Goal: Obtain resource: Obtain resource

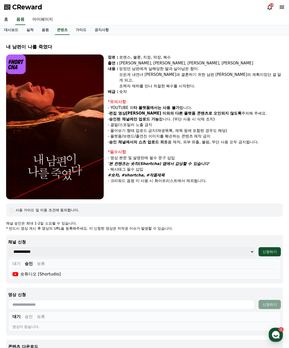
select select
click at [46, 31] on link "음원" at bounding box center [45, 30] width 15 height 10
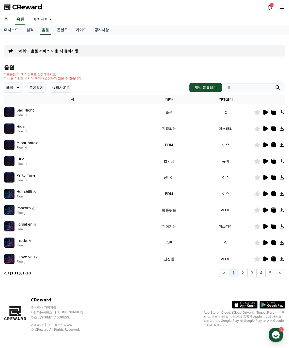
click at [266, 112] on icon at bounding box center [266, 112] width 5 height 5
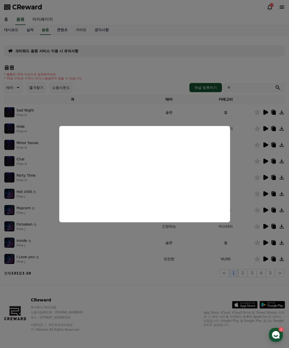
click at [160, 256] on button "close modal" at bounding box center [144, 174] width 289 height 348
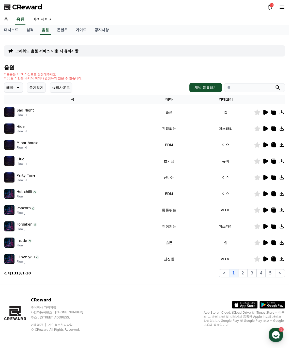
click at [267, 226] on icon at bounding box center [266, 226] width 5 height 5
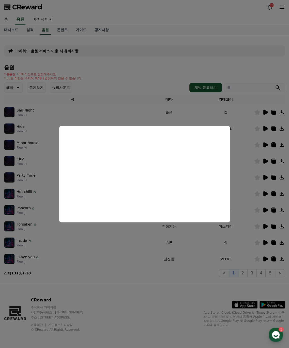
click at [163, 67] on button "close modal" at bounding box center [144, 174] width 289 height 348
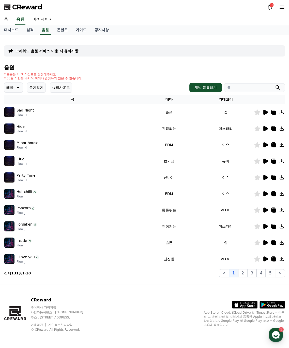
click at [267, 86] on input "search" at bounding box center [254, 87] width 61 height 9
click at [275, 85] on button "submit" at bounding box center [278, 88] width 6 height 6
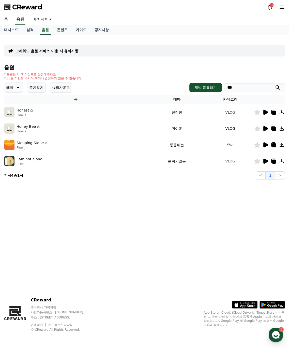
click at [267, 114] on icon at bounding box center [266, 112] width 6 height 6
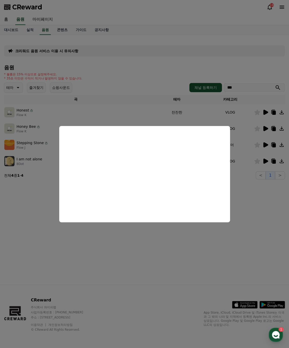
click at [176, 60] on button "close modal" at bounding box center [144, 174] width 289 height 348
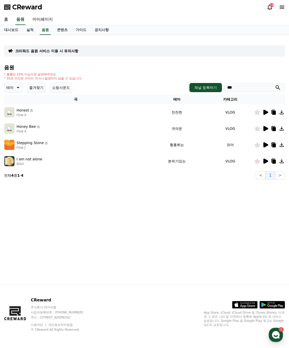
drag, startPoint x: 249, startPoint y: 86, endPoint x: 189, endPoint y: 83, distance: 59.9
click at [190, 83] on div "채널 등록하기 ***" at bounding box center [238, 87] width 96 height 9
type input "*"
click at [275, 85] on button "submit" at bounding box center [278, 88] width 6 height 6
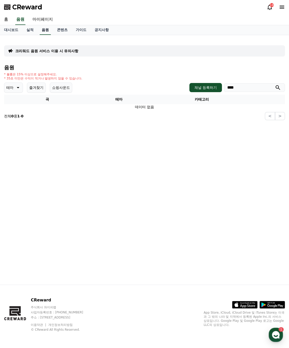
click at [44, 28] on link "음원" at bounding box center [45, 30] width 11 height 10
click at [50, 31] on link "음원" at bounding box center [45, 30] width 11 height 10
click at [234, 87] on input "****" at bounding box center [254, 87] width 61 height 9
click at [237, 88] on input "****" at bounding box center [254, 87] width 61 height 9
type input "*"
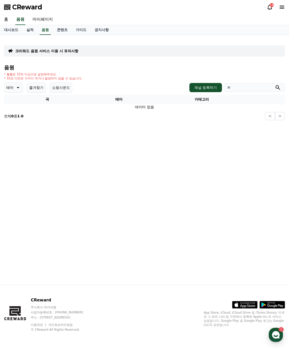
click at [275, 85] on button "submit" at bounding box center [278, 88] width 6 height 6
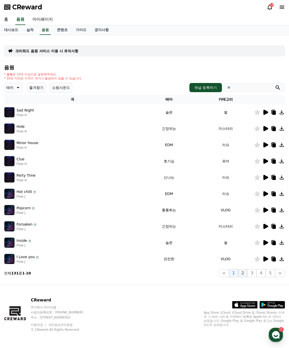
click at [245, 275] on button "2" at bounding box center [242, 273] width 9 height 8
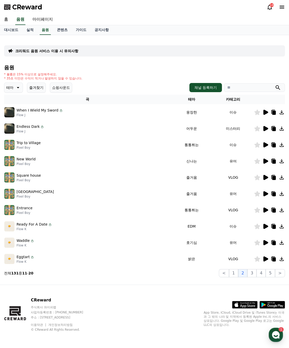
click at [255, 88] on input "search" at bounding box center [254, 87] width 61 height 9
type input "*"
click at [275, 85] on button "submit" at bounding box center [278, 88] width 6 height 6
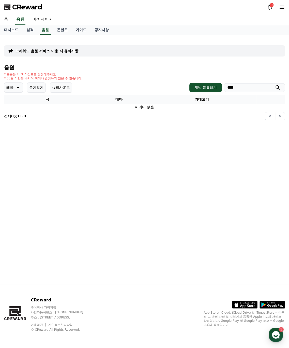
click at [237, 86] on input "****" at bounding box center [254, 87] width 61 height 9
click at [275, 85] on button "submit" at bounding box center [278, 88] width 6 height 6
click at [279, 88] on icon "submit" at bounding box center [278, 88] width 6 height 6
click at [42, 29] on link "음원" at bounding box center [45, 30] width 11 height 10
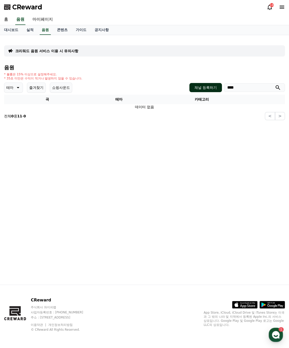
drag, startPoint x: 242, startPoint y: 90, endPoint x: 209, endPoint y: 85, distance: 33.4
click at [209, 85] on div "채널 등록하기 ****" at bounding box center [238, 87] width 96 height 9
type input "****"
click at [275, 85] on button "submit" at bounding box center [278, 88] width 6 height 6
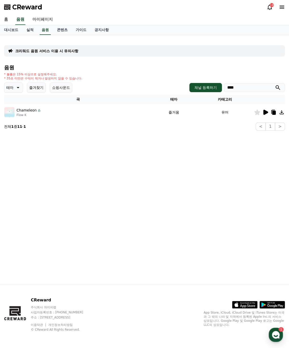
drag, startPoint x: 249, startPoint y: 88, endPoint x: 179, endPoint y: 80, distance: 70.4
click at [183, 81] on div "음원 * 볼륨은 15% 이상으로 설정해주세요. * 35초 미만은 수익이 적거나 발생하지 않을 수 있습니다. 테마 즐겨찾기 쇼핑사운드 채널 등록…" at bounding box center [144, 98] width 281 height 66
click at [46, 27] on link "음원" at bounding box center [45, 30] width 11 height 10
click at [44, 30] on link "음원" at bounding box center [45, 30] width 11 height 10
drag, startPoint x: 263, startPoint y: 89, endPoint x: 220, endPoint y: 84, distance: 43.5
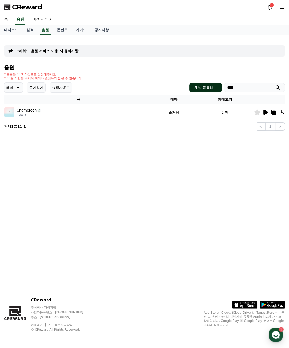
click at [221, 85] on div "채널 등록하기 ****" at bounding box center [238, 87] width 96 height 9
click at [275, 85] on button "submit" at bounding box center [278, 88] width 6 height 6
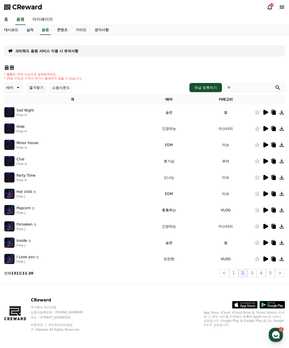
click at [18, 88] on icon at bounding box center [18, 88] width 6 height 6
click at [17, 138] on button "어두운" at bounding box center [12, 140] width 15 height 11
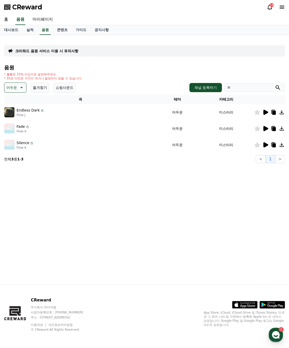
click at [265, 113] on icon at bounding box center [266, 112] width 5 height 5
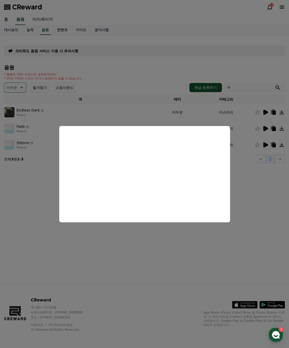
click at [245, 234] on button "close modal" at bounding box center [144, 174] width 289 height 348
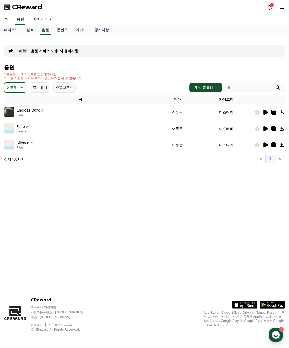
click at [264, 129] on icon at bounding box center [266, 128] width 5 height 5
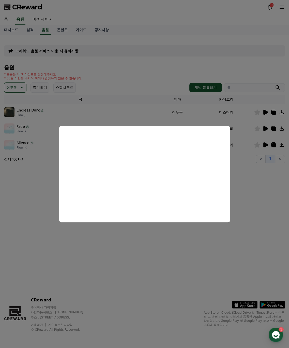
click at [264, 208] on button "close modal" at bounding box center [144, 174] width 289 height 348
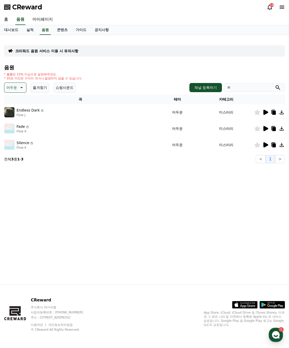
click at [267, 146] on icon at bounding box center [266, 145] width 6 height 6
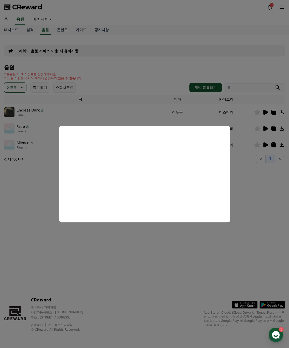
click at [263, 242] on button "close modal" at bounding box center [144, 174] width 289 height 348
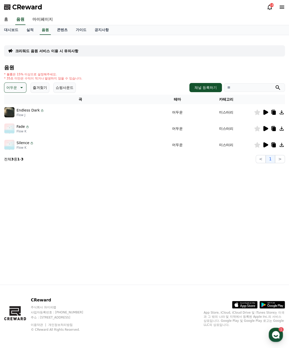
click at [38, 143] on div "Silence Flow K" at bounding box center [80, 145] width 152 height 10
click at [274, 146] on icon at bounding box center [275, 145] width 4 height 4
click at [275, 144] on icon at bounding box center [275, 145] width 4 height 4
click at [15, 90] on p "어두운" at bounding box center [11, 87] width 11 height 7
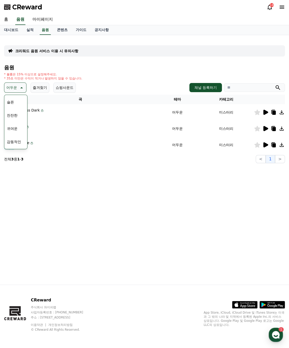
click at [15, 114] on button "잔잔한" at bounding box center [12, 115] width 15 height 11
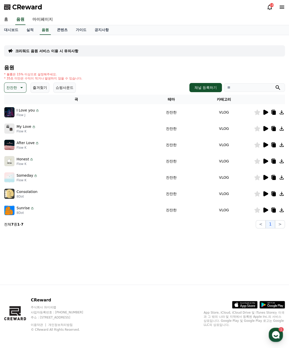
click at [266, 111] on icon at bounding box center [266, 112] width 5 height 5
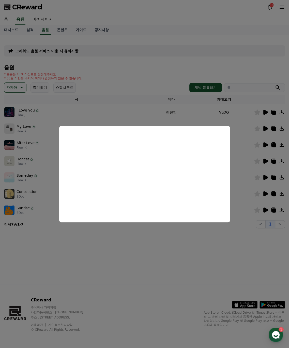
click at [188, 259] on button "close modal" at bounding box center [144, 174] width 289 height 348
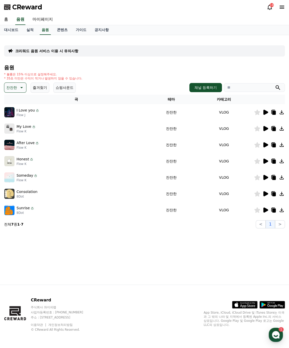
click at [265, 129] on icon at bounding box center [266, 128] width 5 height 5
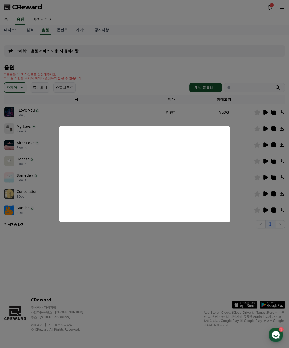
click at [190, 249] on button "close modal" at bounding box center [144, 174] width 289 height 348
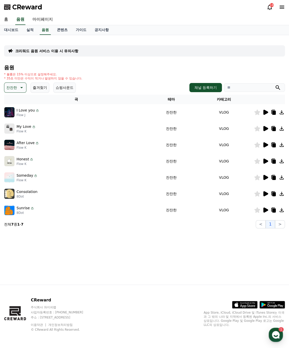
click at [268, 145] on icon at bounding box center [266, 144] width 5 height 5
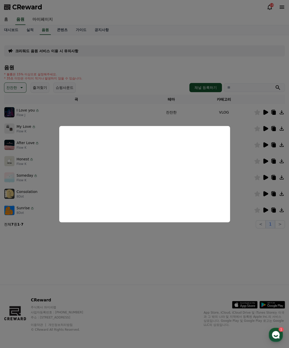
click at [216, 254] on button "close modal" at bounding box center [144, 174] width 289 height 348
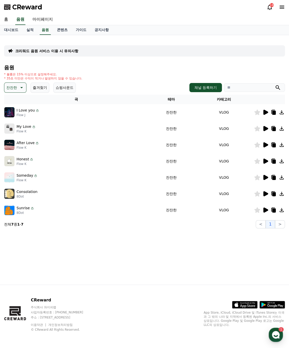
click at [266, 163] on icon at bounding box center [266, 161] width 6 height 6
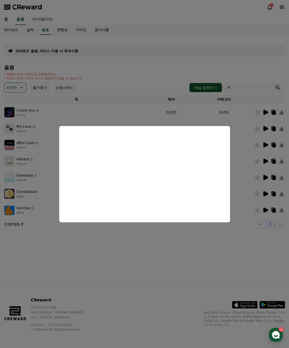
click at [213, 251] on button "close modal" at bounding box center [144, 174] width 289 height 348
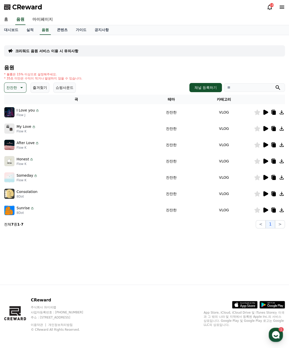
click at [266, 178] on icon at bounding box center [266, 177] width 5 height 5
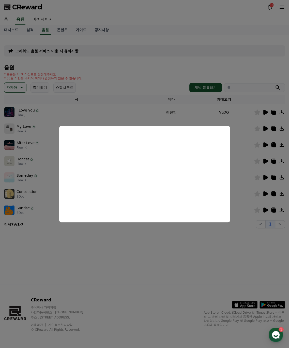
click at [227, 254] on button "close modal" at bounding box center [144, 174] width 289 height 348
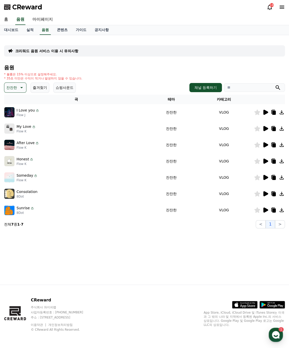
click at [266, 194] on icon at bounding box center [266, 193] width 5 height 5
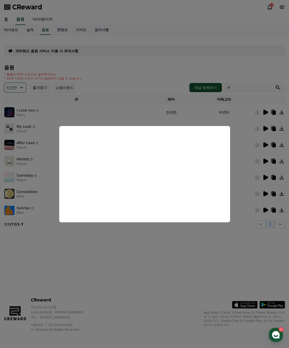
click at [191, 241] on button "close modal" at bounding box center [144, 174] width 289 height 348
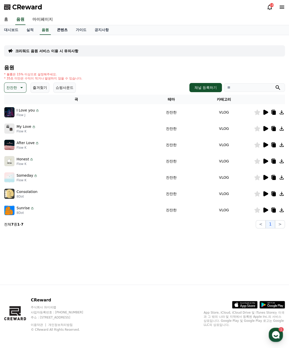
click at [63, 33] on link "콘텐츠" at bounding box center [62, 30] width 19 height 10
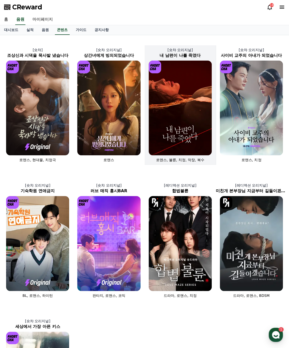
click at [178, 131] on img at bounding box center [180, 108] width 63 height 95
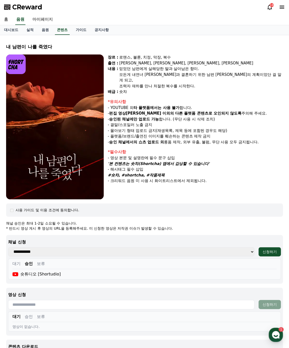
click at [181, 181] on div "장르 : 로맨스, [PERSON_NAME], [PERSON_NAME], 막장, 복수 출연 : [PERSON_NAME], [PERSON_NAME…" at bounding box center [195, 126] width 175 height 145
drag, startPoint x: 214, startPoint y: 157, endPoint x: 111, endPoint y: 150, distance: 103.3
click at [111, 150] on div "*필수사항 - 영상 본문 및 설명란에 필수 문구 삽입 '본 컨텐츠는 숏챠(Shortcha) 앱에서 감상할 수 있습니다' - 해시태그 필수 삽입…" at bounding box center [195, 166] width 175 height 35
click at [214, 172] on div "#숏챠, #shortcha, #작품제목" at bounding box center [195, 175] width 175 height 6
drag, startPoint x: 212, startPoint y: 156, endPoint x: 112, endPoint y: 152, distance: 100.4
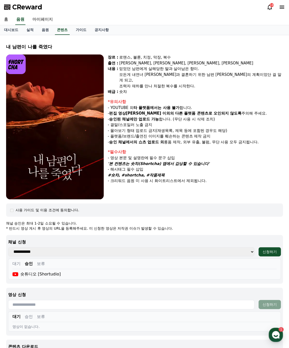
click at [112, 152] on div "*필수사항 - 영상 본문 및 설명란에 필수 문구 삽입 '본 컨텐츠는 숏챠(Shortcha) 앱에서 감상할 수 있습니다' - 해시태그 필수 삽입…" at bounding box center [195, 166] width 175 height 35
click at [112, 155] on div "- 영상 본문 및 설명란에 필수 문구 삽입" at bounding box center [195, 158] width 175 height 6
drag, startPoint x: 112, startPoint y: 152, endPoint x: 209, endPoint y: 156, distance: 96.8
click at [209, 156] on div "*필수사항 - 영상 본문 및 설명란에 필수 문구 삽입 '본 컨텐츠는 숏챠(Shortcha) 앱에서 감상할 수 있습니다' - 해시태그 필수 삽입…" at bounding box center [195, 166] width 175 height 35
click at [208, 161] on div "'본 컨텐츠는 숏챠(Shortcha) 앱에서 감상할 수 있습니다'" at bounding box center [195, 164] width 175 height 6
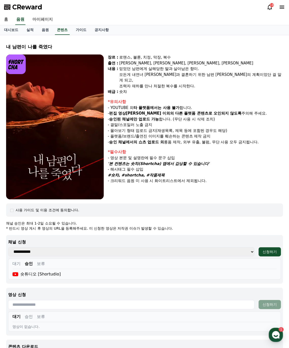
drag, startPoint x: 213, startPoint y: 157, endPoint x: 107, endPoint y: 151, distance: 106.0
click at [107, 151] on div "장르 : 로맨스, [PERSON_NAME], [PERSON_NAME], 막장, 복수 출연 : [PERSON_NAME], [PERSON_NAME…" at bounding box center [144, 126] width 277 height 145
click at [140, 161] on strong "'본 컨텐츠는 숏챠(Shortcha) 앱에서 감상할 수 있습니다'" at bounding box center [159, 163] width 102 height 5
drag, startPoint x: 211, startPoint y: 157, endPoint x: 107, endPoint y: 153, distance: 104.4
click at [107, 153] on div "장르 : 로맨스, [PERSON_NAME], [PERSON_NAME], 막장, 복수 출연 : [PERSON_NAME], [PERSON_NAME…" at bounding box center [144, 126] width 277 height 145
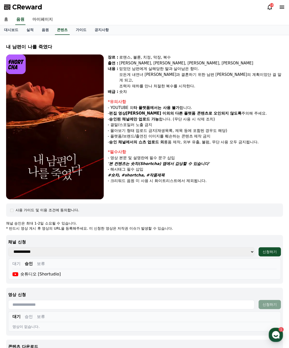
click at [107, 152] on div "장르 : 로맨스, [PERSON_NAME], [PERSON_NAME], 막장, 복수 출연 : [PERSON_NAME], [PERSON_NAME…" at bounding box center [144, 126] width 277 height 145
drag, startPoint x: 108, startPoint y: 152, endPoint x: 216, endPoint y: 154, distance: 107.9
click at [216, 154] on div "장르 : 로맨스, [PERSON_NAME], [PERSON_NAME], 막장, 복수 출연 : [PERSON_NAME], [PERSON_NAME…" at bounding box center [144, 126] width 277 height 145
click at [213, 161] on div "'본 컨텐츠는 숏챠(Shortcha) 앱에서 감상할 수 있습니다'" at bounding box center [195, 164] width 175 height 6
drag, startPoint x: 155, startPoint y: 152, endPoint x: 107, endPoint y: 151, distance: 48.4
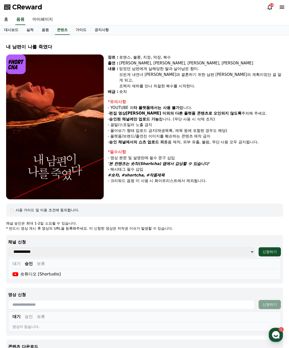
click at [107, 151] on div "장르 : 로맨스, [PERSON_NAME], [PERSON_NAME], 막장, 복수 출연 : [PERSON_NAME], [PERSON_NAME…" at bounding box center [144, 126] width 277 height 145
click at [111, 155] on div "- 영상 본문 및 설명란에 필수 문구 삽입" at bounding box center [195, 158] width 175 height 6
drag, startPoint x: 131, startPoint y: 86, endPoint x: 127, endPoint y: 82, distance: 5.6
click at [131, 89] on div "숏챠" at bounding box center [201, 92] width 164 height 6
drag, startPoint x: 108, startPoint y: 55, endPoint x: 129, endPoint y: 88, distance: 39.0
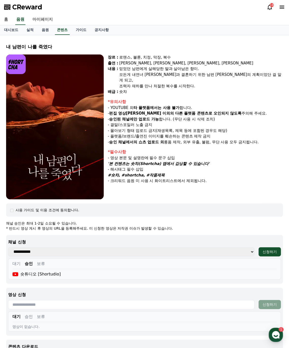
click at [129, 88] on div "장르 : 로맨스, [PERSON_NAME], [PERSON_NAME], 막장, 복수 출연 : [PERSON_NAME], [PERSON_NAME…" at bounding box center [195, 74] width 175 height 40
copy div "장르 : 로맨스, [PERSON_NAME], [PERSON_NAME], 막장, 복수 출연 : [PERSON_NAME], [PERSON_NAME…"
drag, startPoint x: 209, startPoint y: 158, endPoint x: 111, endPoint y: 158, distance: 98.8
click at [111, 161] on div "'본 컨텐츠는 숏챠(Shortcha) 앱에서 감상할 수 있습니다'" at bounding box center [195, 164] width 175 height 6
click at [191, 161] on strong "'본 컨텐츠는 숏챠(Shortcha) 앱에서 감상할 수 있습니다'" at bounding box center [159, 163] width 102 height 5
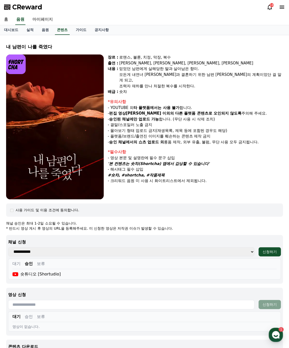
drag, startPoint x: 210, startPoint y: 157, endPoint x: 112, endPoint y: 158, distance: 98.0
click at [112, 161] on div "'본 컨텐츠는 숏챠(Shortcha) 앱에서 감상할 수 있습니다'" at bounding box center [195, 164] width 175 height 6
copy strong "본 컨텐츠는 숏챠(Shortcha) 앱에서 감상할 수 있습니다'"
click at [213, 161] on div "'본 컨텐츠는 숏챠(Shortcha) 앱에서 감상할 수 있습니다'" at bounding box center [195, 164] width 175 height 6
drag, startPoint x: 209, startPoint y: 158, endPoint x: 173, endPoint y: 158, distance: 35.6
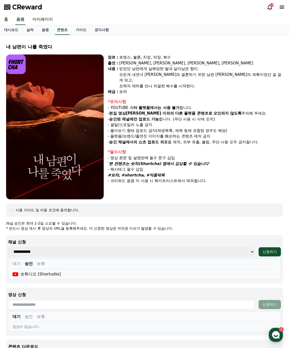
click at [173, 161] on div "'본 컨텐츠는 숏챠(Shortcha) 앱에서 감상할 수 있습니다'" at bounding box center [195, 164] width 175 height 6
click at [173, 161] on strong "'본 컨텐츠는 숏챠(Shortcha) 앱에서 감상할 수 있습니다'" at bounding box center [159, 163] width 102 height 5
click at [120, 161] on strong "'본 컨텐츠는 숏챠(Shortcha) 앱에서 감상할 수 있습니다'" at bounding box center [159, 163] width 102 height 5
drag, startPoint x: 110, startPoint y: 157, endPoint x: 210, endPoint y: 156, distance: 99.5
click at [210, 161] on div "'본 컨텐츠는 숏챠(Shortcha) 앱에서 감상할 수 있습니다'" at bounding box center [195, 164] width 175 height 6
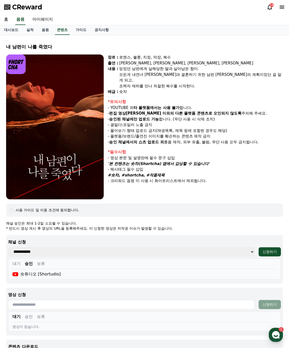
copy strong "'본 컨텐츠는 숏챠(Shortcha) 앱에서 감상할 수 있습니다'"
drag, startPoint x: 221, startPoint y: 178, endPoint x: 109, endPoint y: 56, distance: 166.1
click at [109, 56] on div "장르 : 로맨스, [PERSON_NAME], [PERSON_NAME], 막장, 복수 출연 : [PERSON_NAME], [PERSON_NAME…" at bounding box center [195, 126] width 175 height 145
click at [109, 56] on div "장르 :" at bounding box center [113, 57] width 10 height 6
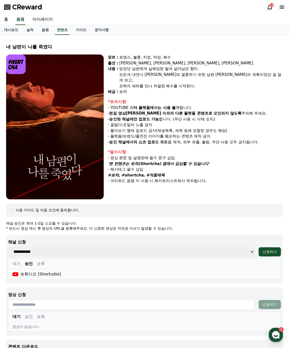
click at [111, 68] on div "장르 : 로맨스, [PERSON_NAME], [PERSON_NAME], 막장, 복수 출연 : [PERSON_NAME], [PERSON_NAME…" at bounding box center [195, 74] width 175 height 40
click at [109, 62] on div "출연 :" at bounding box center [113, 63] width 10 height 6
drag, startPoint x: 108, startPoint y: 57, endPoint x: 151, endPoint y: 92, distance: 56.0
click at [151, 92] on div "장르 : 로맨스, [PERSON_NAME], [PERSON_NAME], 막장, 복수 출연 : [PERSON_NAME], [PERSON_NAME…" at bounding box center [195, 126] width 175 height 145
click at [222, 122] on p "- 결말/스포일러 노출 금지" at bounding box center [195, 125] width 175 height 6
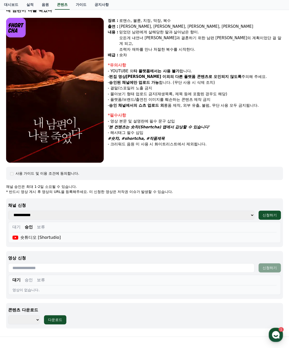
scroll to position [88, 0]
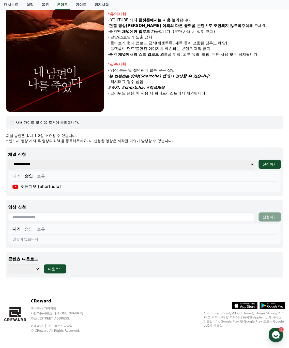
click at [30, 271] on select "******** ******** ******** ******** ******** ******** ******** ******** *******…" at bounding box center [24, 268] width 32 height 9
click at [33, 267] on select "******** ******** ******** ******** ******** ******** ******** ******** *******…" at bounding box center [24, 268] width 32 height 9
click at [38, 266] on select "******** ******** ******** ******** ******** ******** ******** ******** *******…" at bounding box center [24, 268] width 32 height 9
click at [26, 270] on select "******** ******** ******** ******** ******** ******** ******** ******** *******…" at bounding box center [24, 268] width 32 height 9
select select "**********"
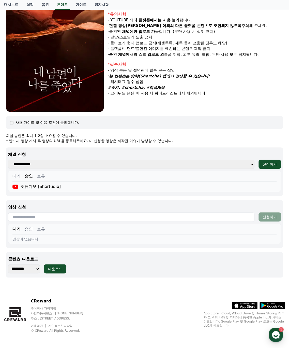
click at [8, 264] on select "******** ******** ******** ******** ******** ******** ******** ******** *******…" at bounding box center [24, 268] width 32 height 9
click at [58, 266] on div "다운로드" at bounding box center [55, 268] width 14 height 5
